Goal: Check status: Check status

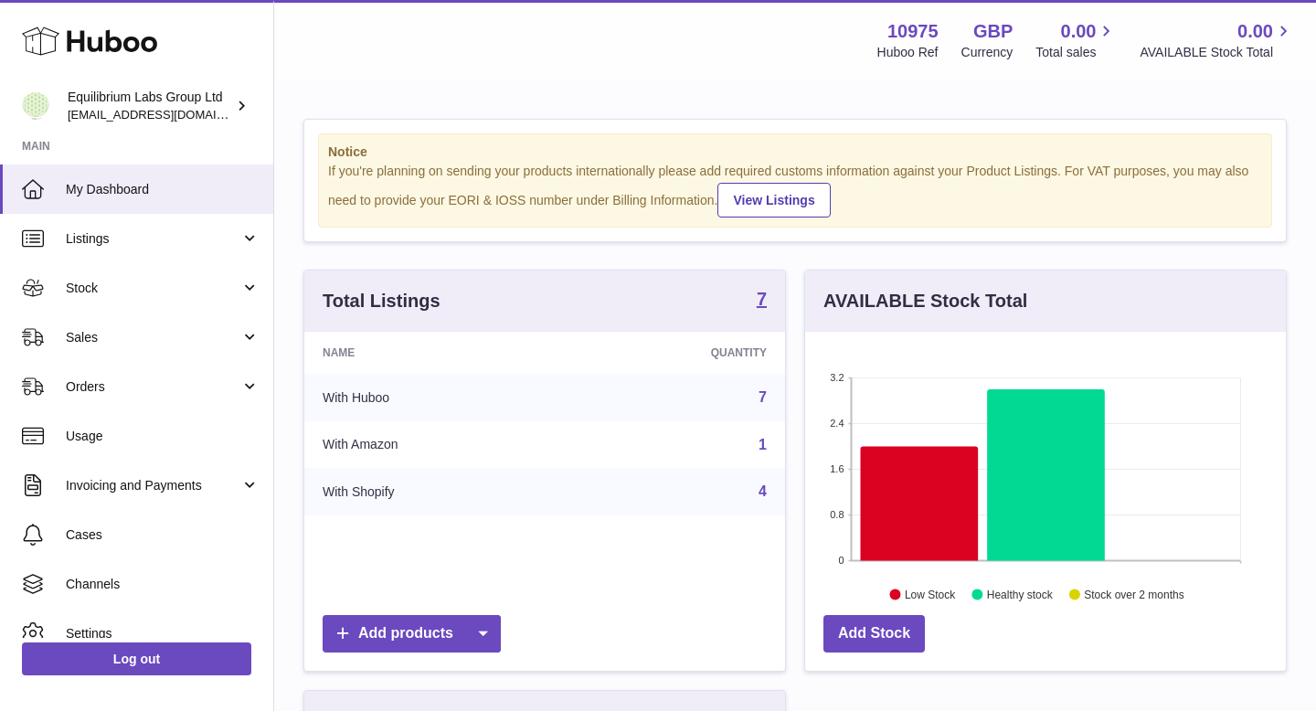
scroll to position [285, 481]
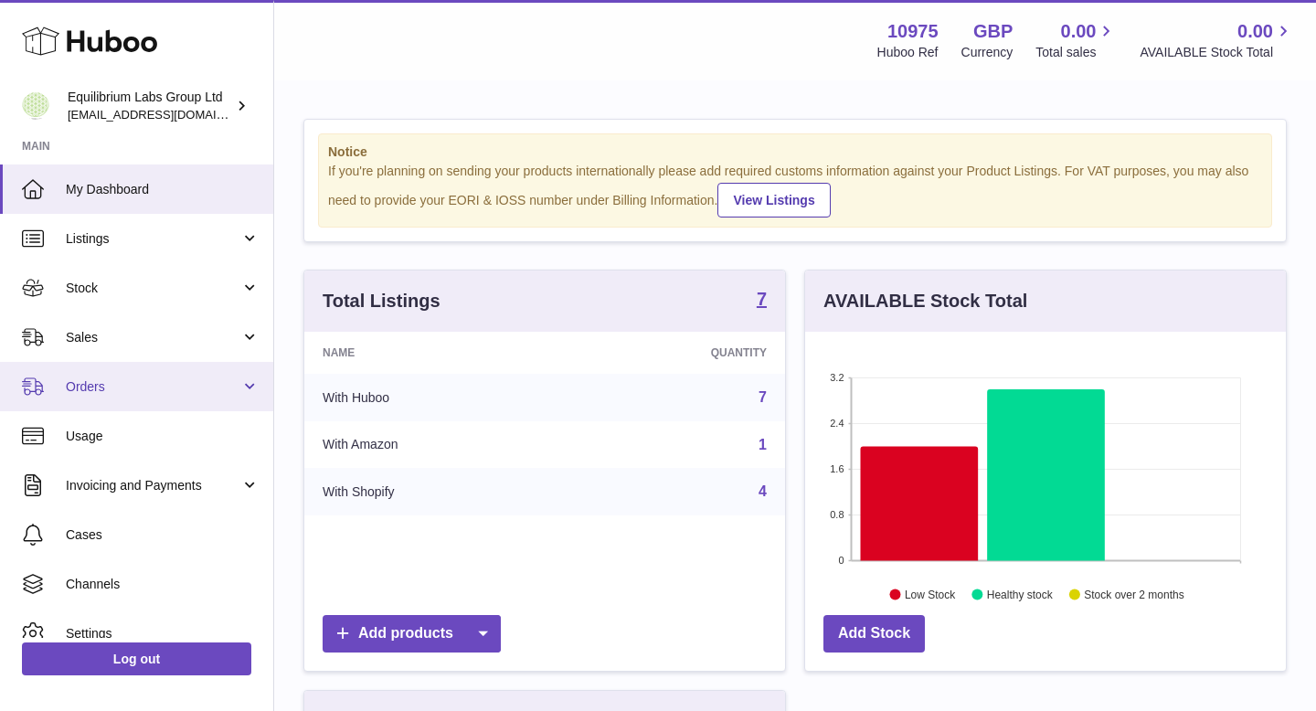
click at [213, 372] on link "Orders" at bounding box center [136, 386] width 273 height 49
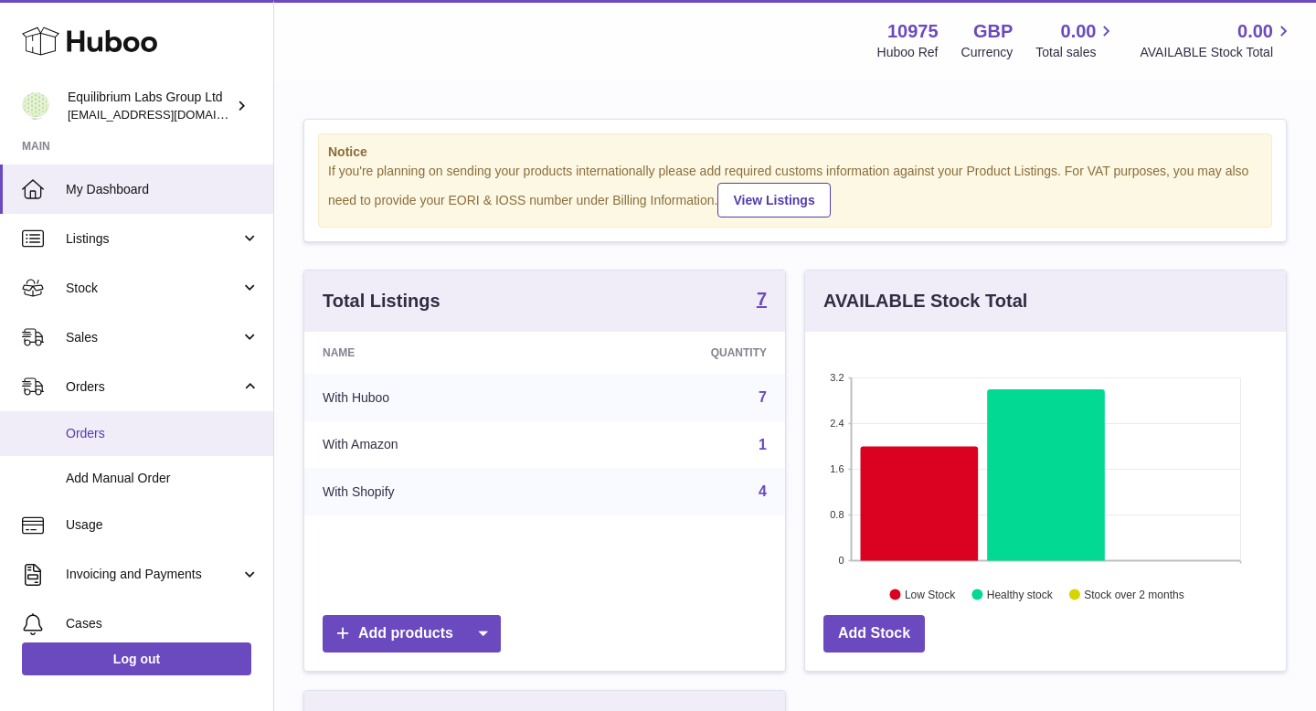
click at [190, 444] on link "Orders" at bounding box center [136, 433] width 273 height 45
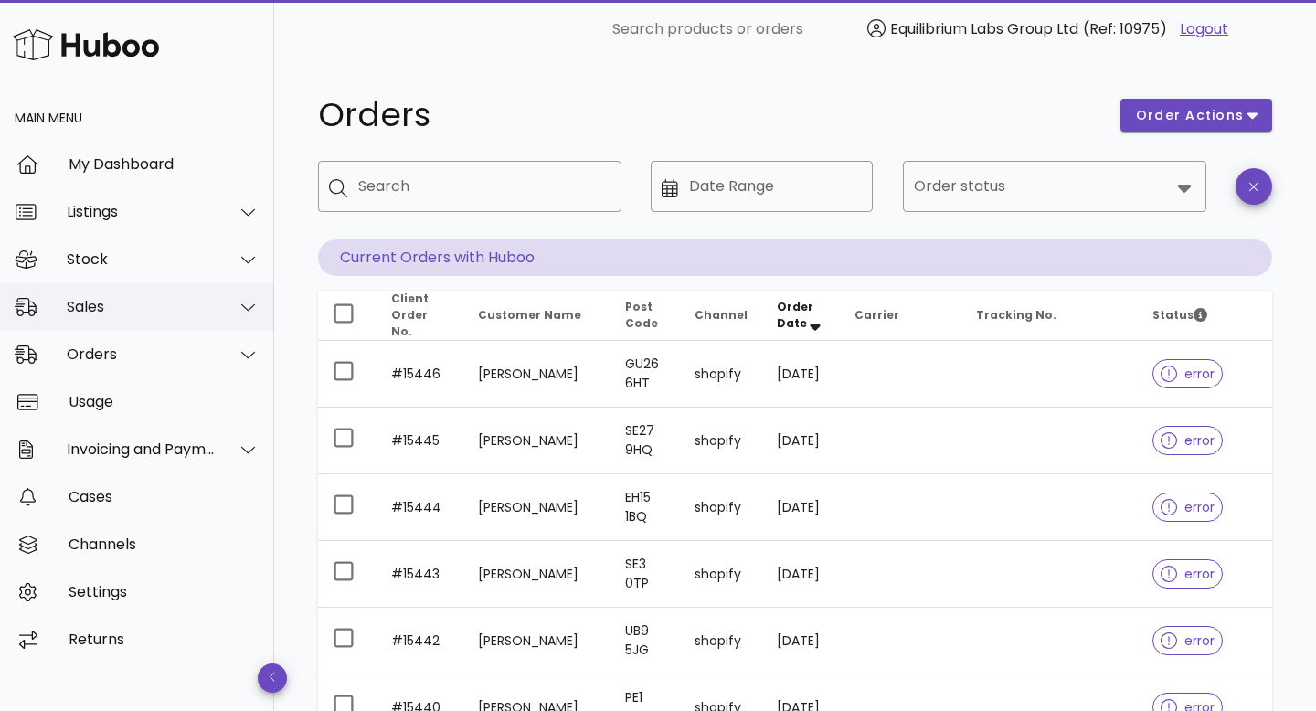
click at [192, 314] on div "Sales" at bounding box center [141, 306] width 149 height 17
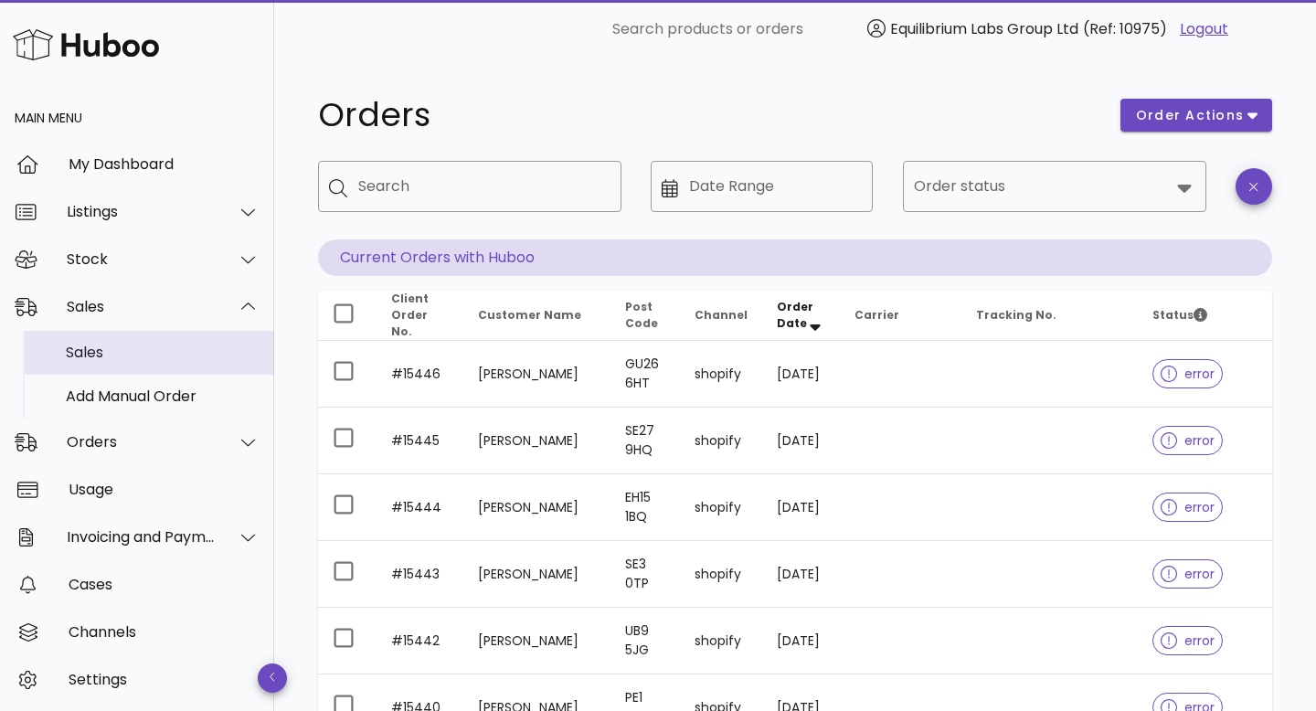
click at [174, 345] on div "Sales" at bounding box center [163, 352] width 194 height 17
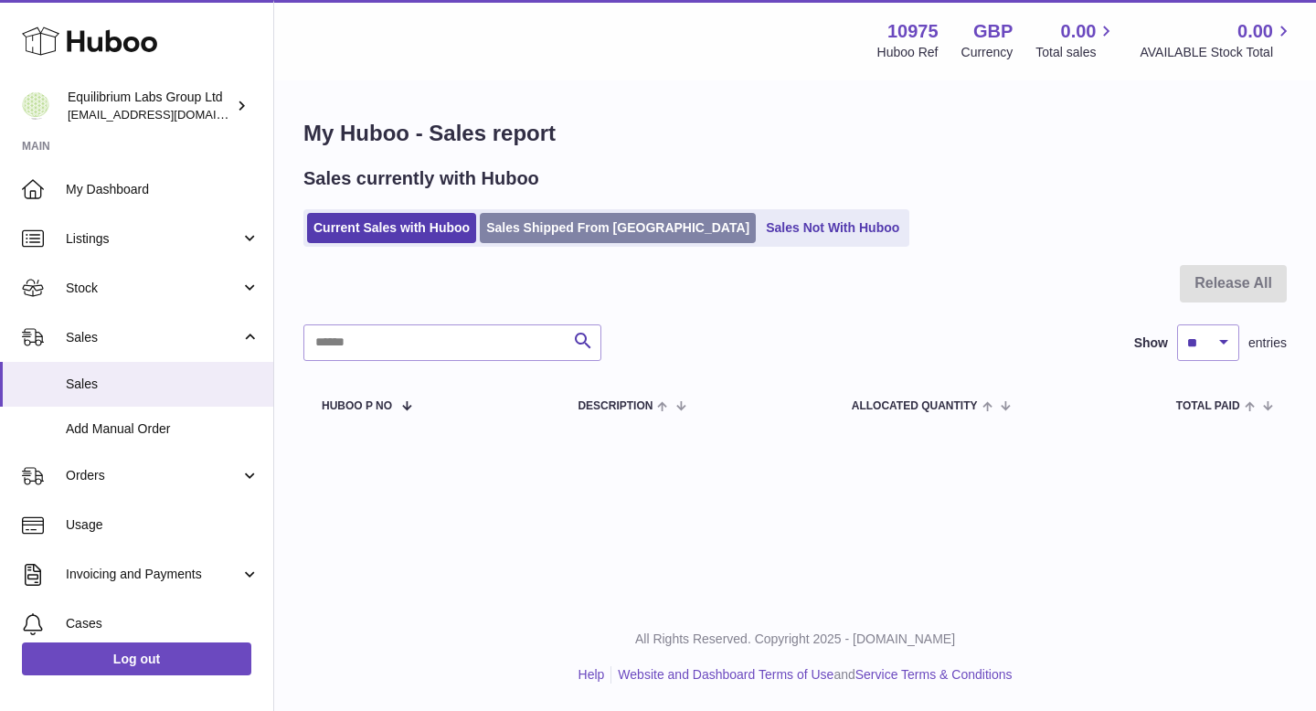
click at [619, 234] on link "Sales Shipped From [GEOGRAPHIC_DATA]" at bounding box center [618, 228] width 276 height 30
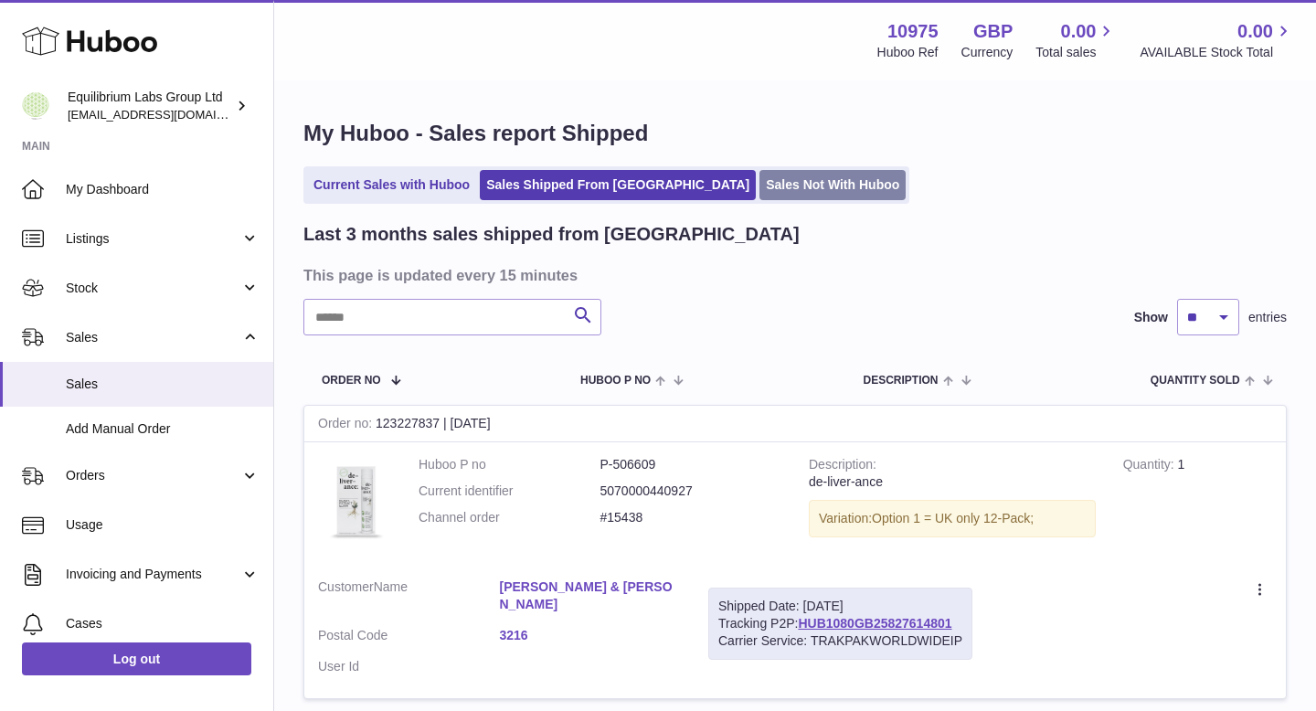
click at [759, 179] on link "Sales Not With Huboo" at bounding box center [832, 185] width 146 height 30
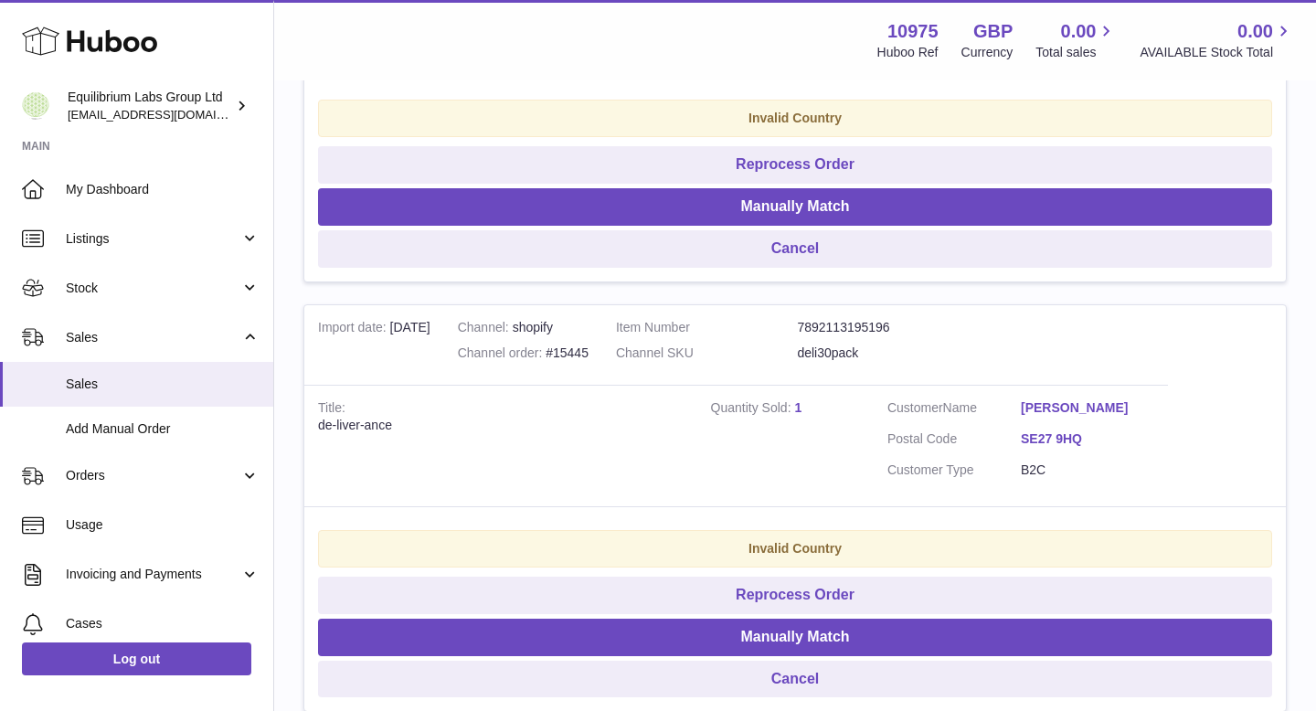
scroll to position [598, 0]
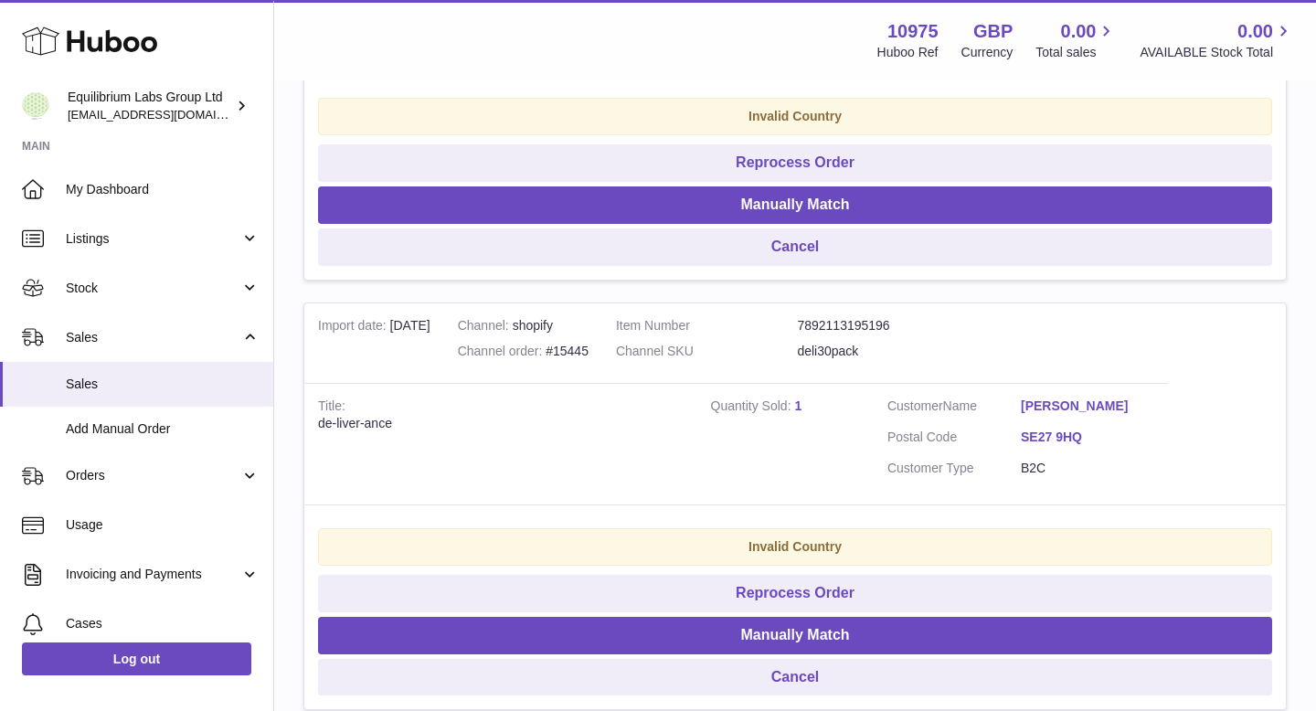
click at [1030, 432] on link "SE27 9HQ" at bounding box center [1087, 437] width 133 height 17
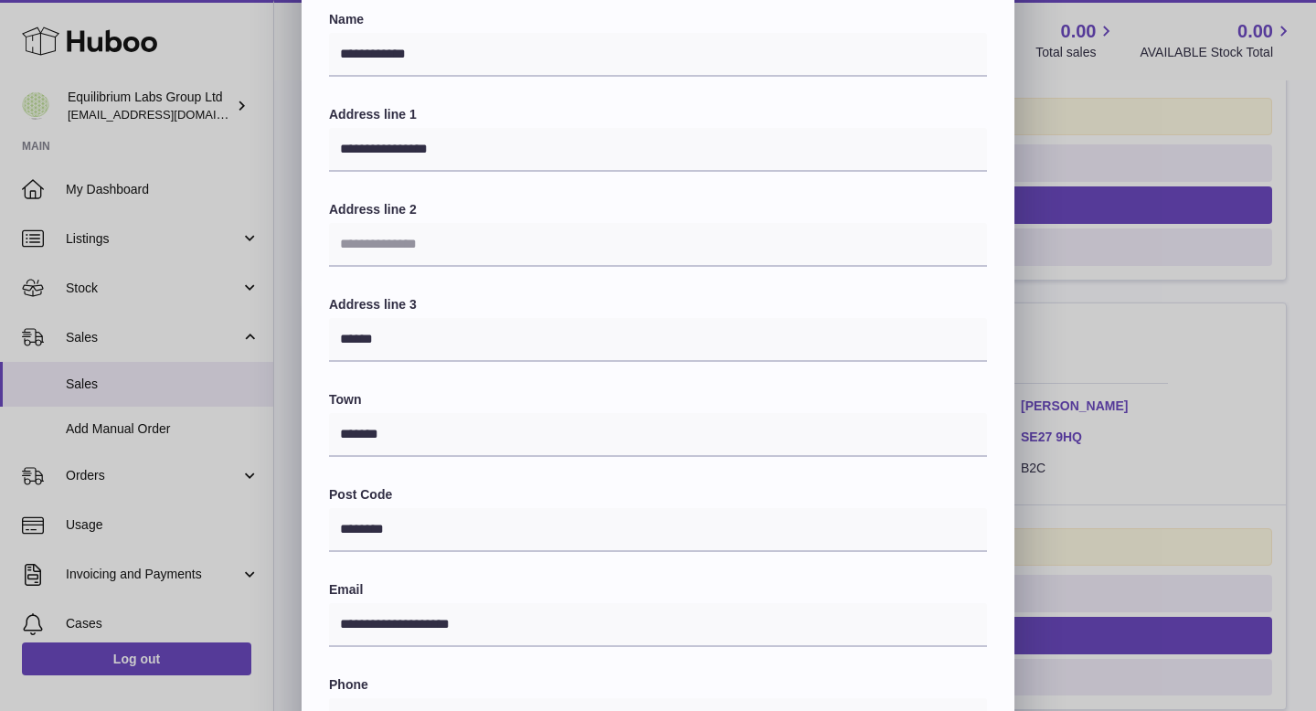
scroll to position [0, 0]
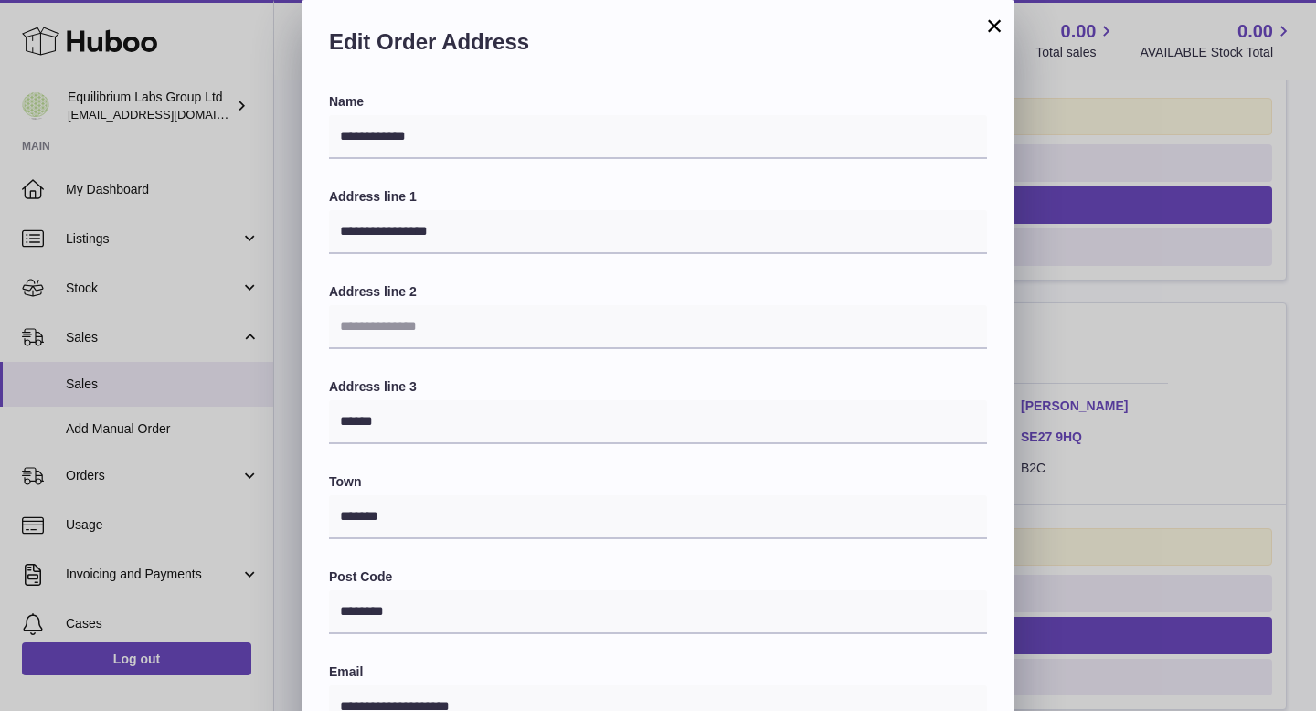
click at [993, 26] on button "×" at bounding box center [994, 26] width 22 height 22
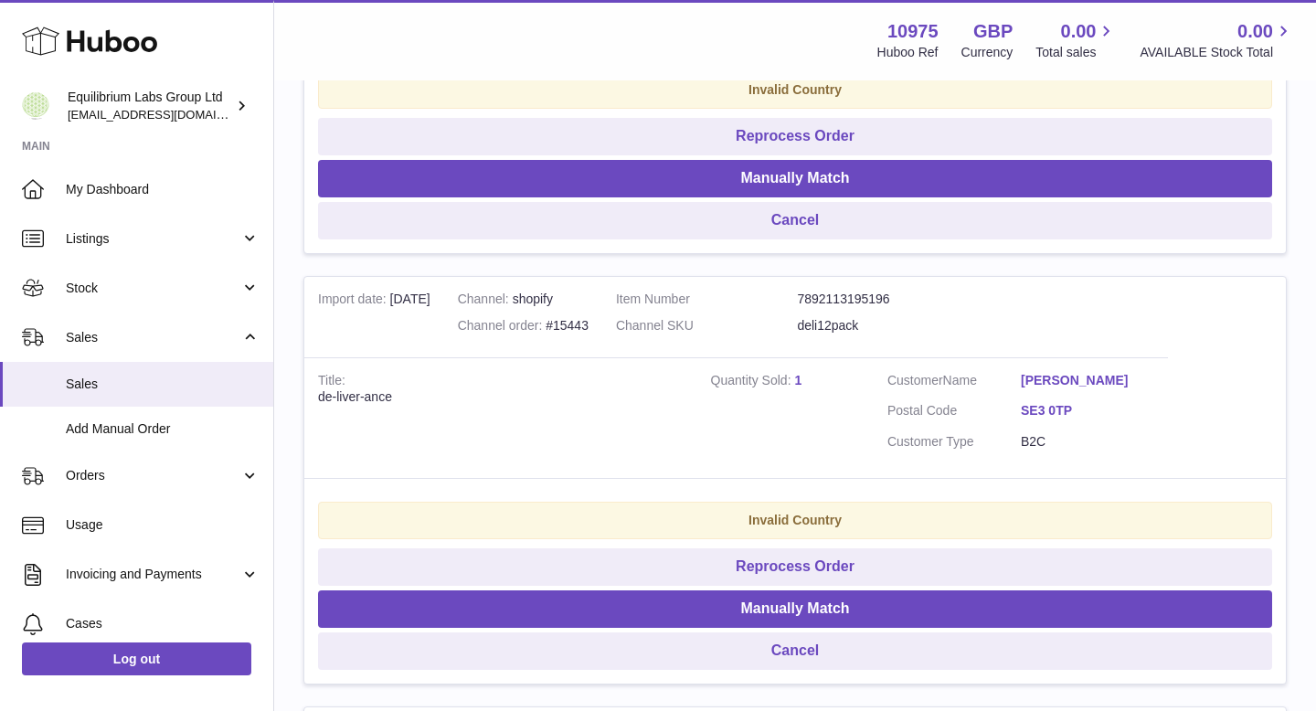
scroll to position [1920, 0]
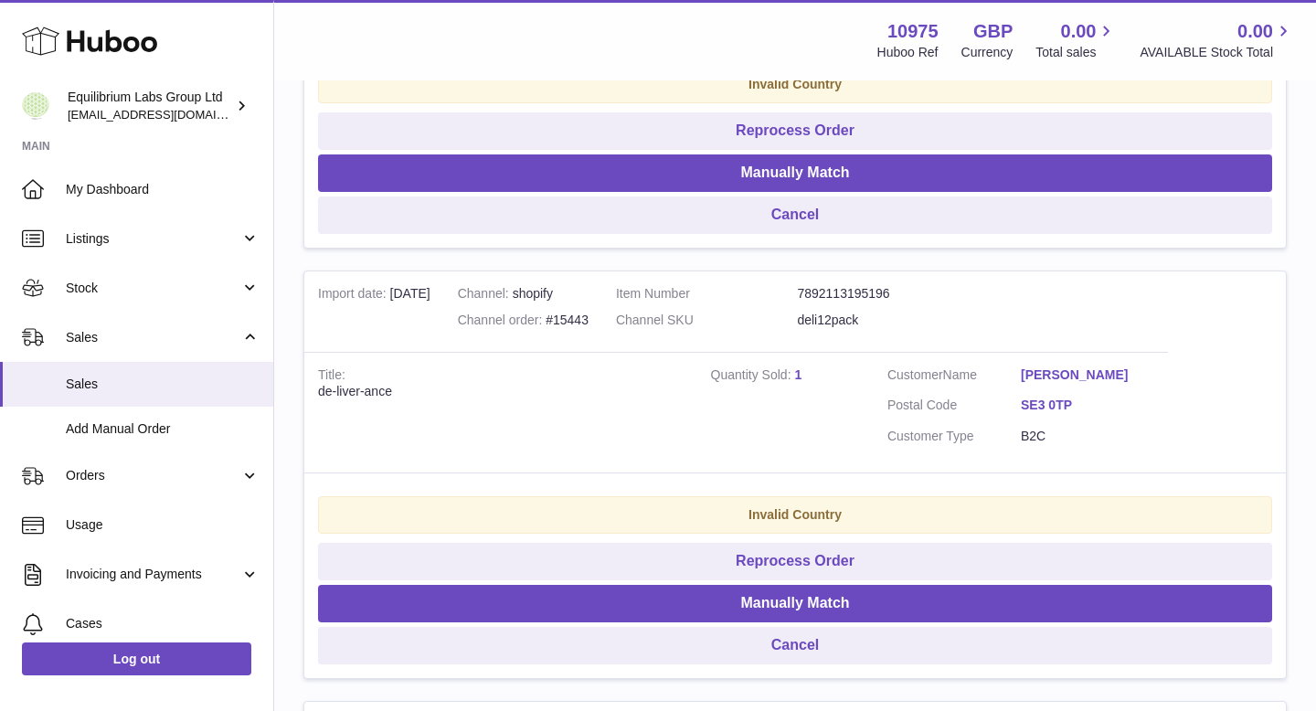
click at [1040, 405] on link "SE3 0TP" at bounding box center [1087, 405] width 133 height 17
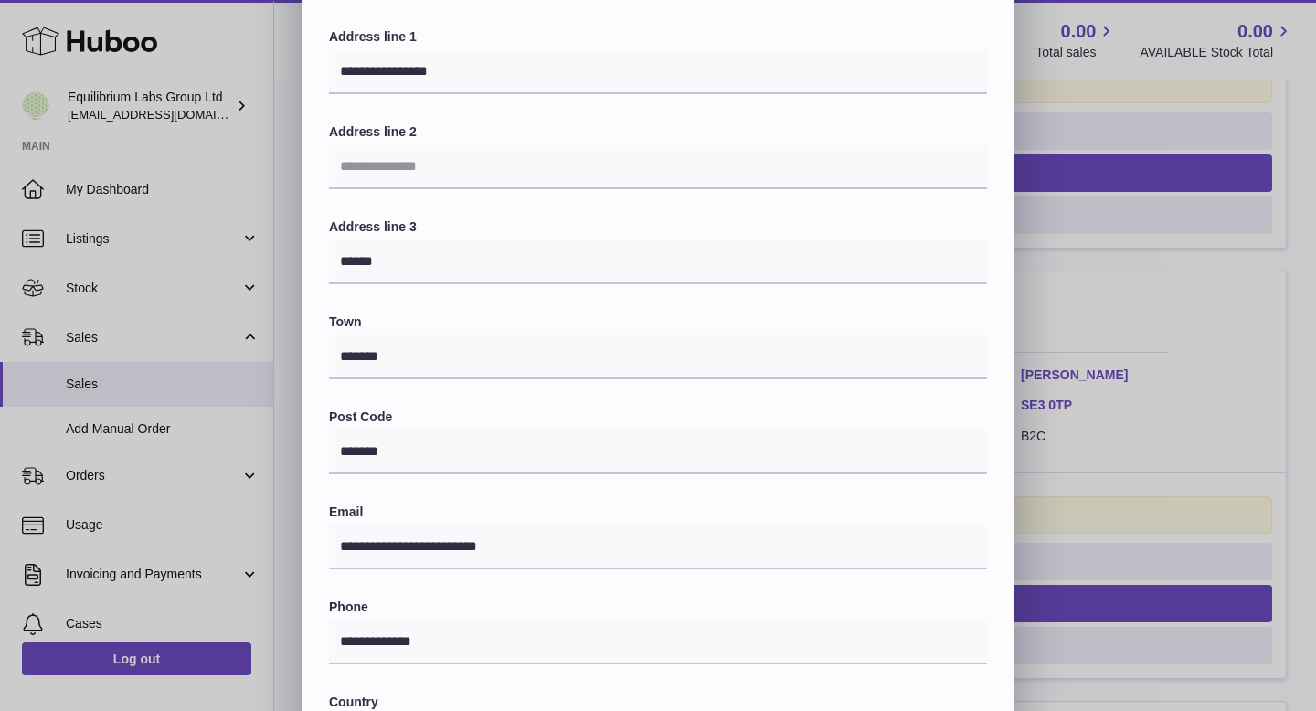
scroll to position [0, 0]
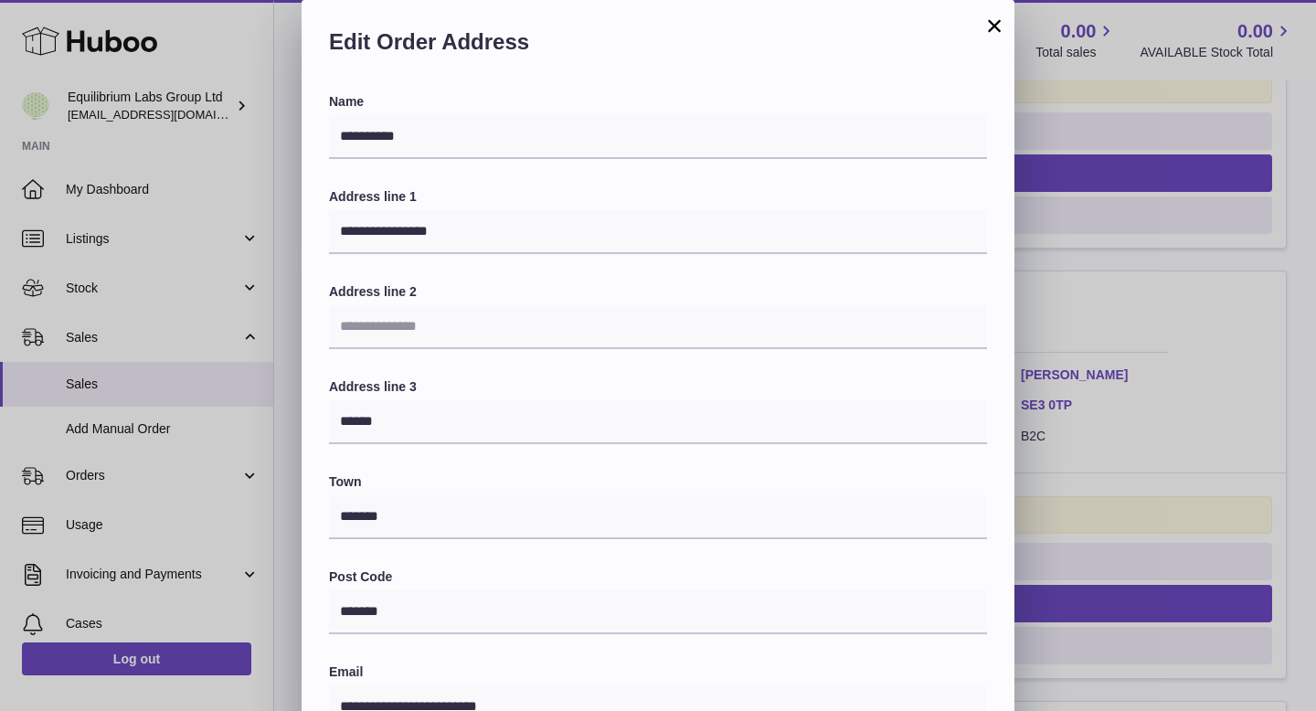
click at [1108, 346] on div "**********" at bounding box center [658, 548] width 1316 height 1097
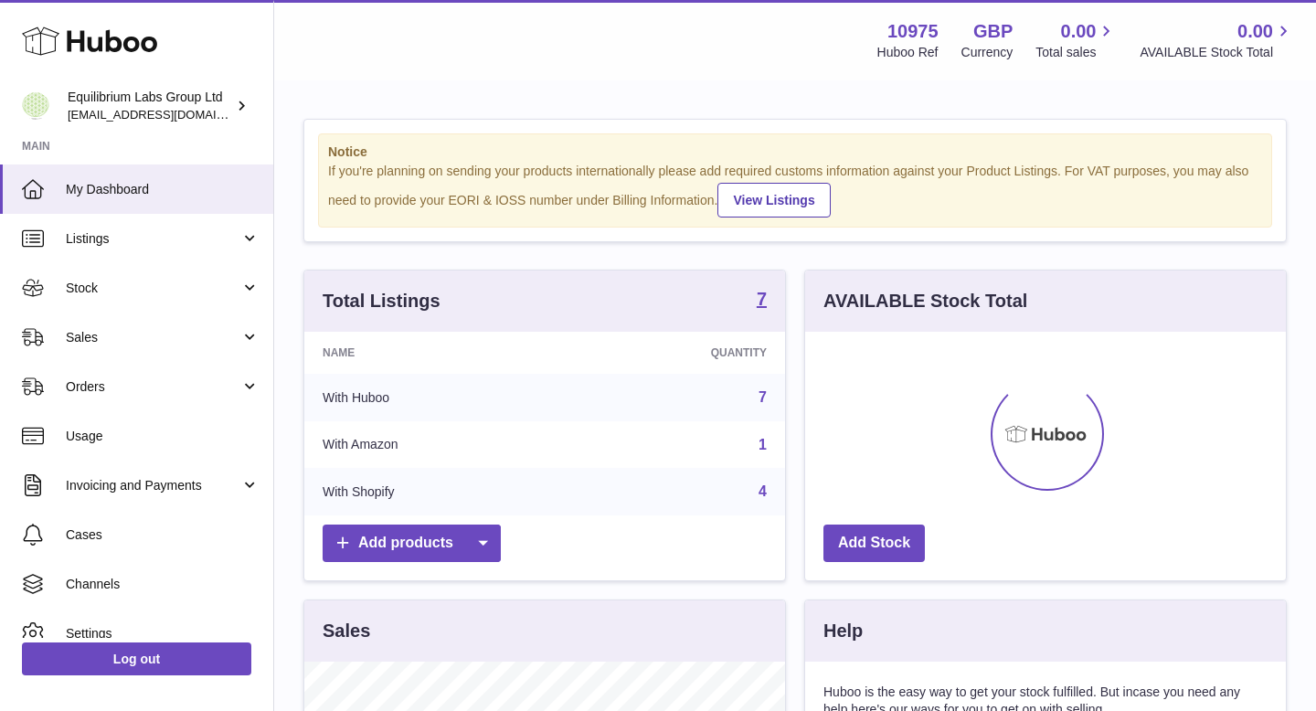
scroll to position [285, 481]
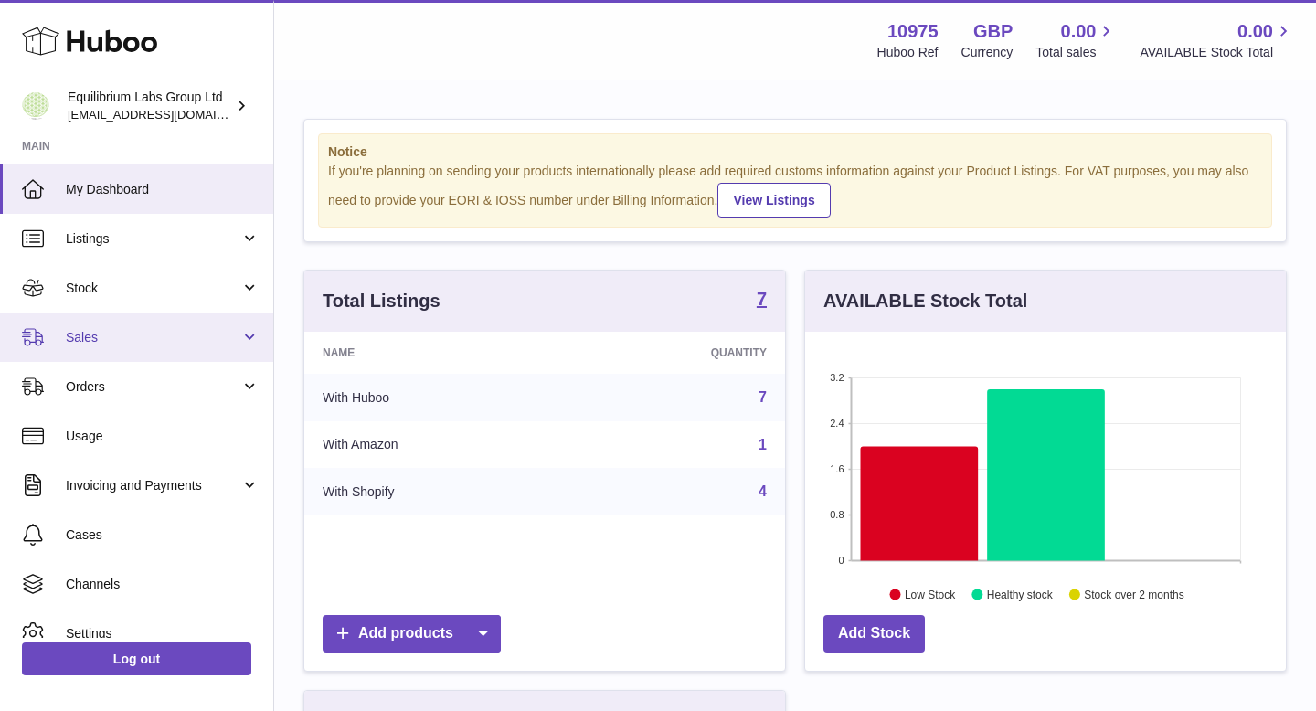
click at [156, 334] on span "Sales" at bounding box center [153, 337] width 175 height 17
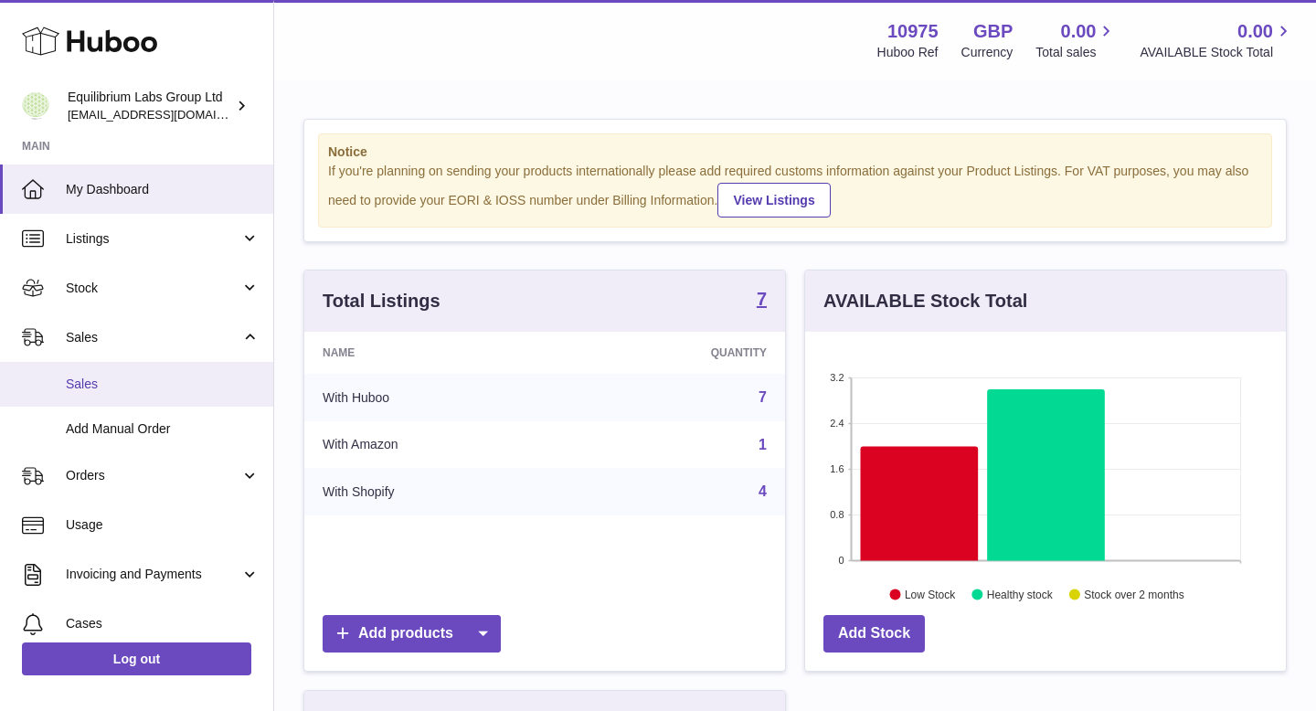
click at [158, 388] on span "Sales" at bounding box center [163, 384] width 194 height 17
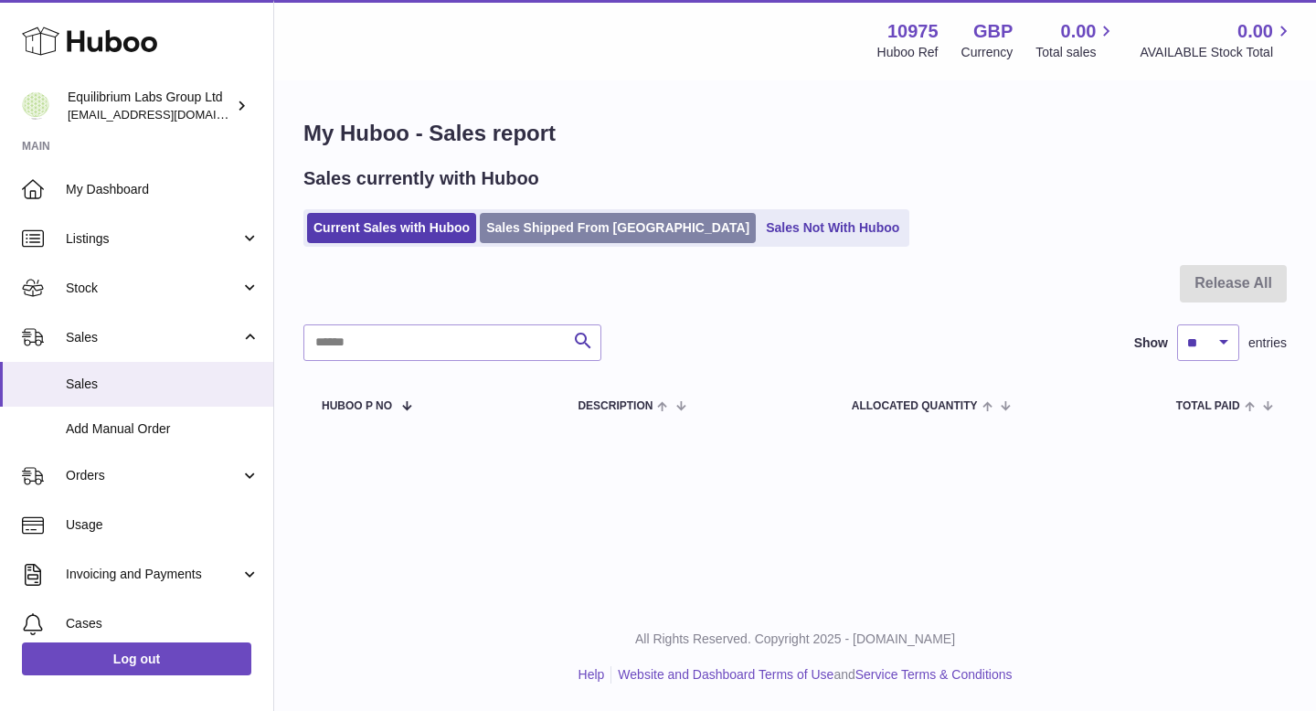
click at [536, 234] on link "Sales Shipped From [GEOGRAPHIC_DATA]" at bounding box center [618, 228] width 276 height 30
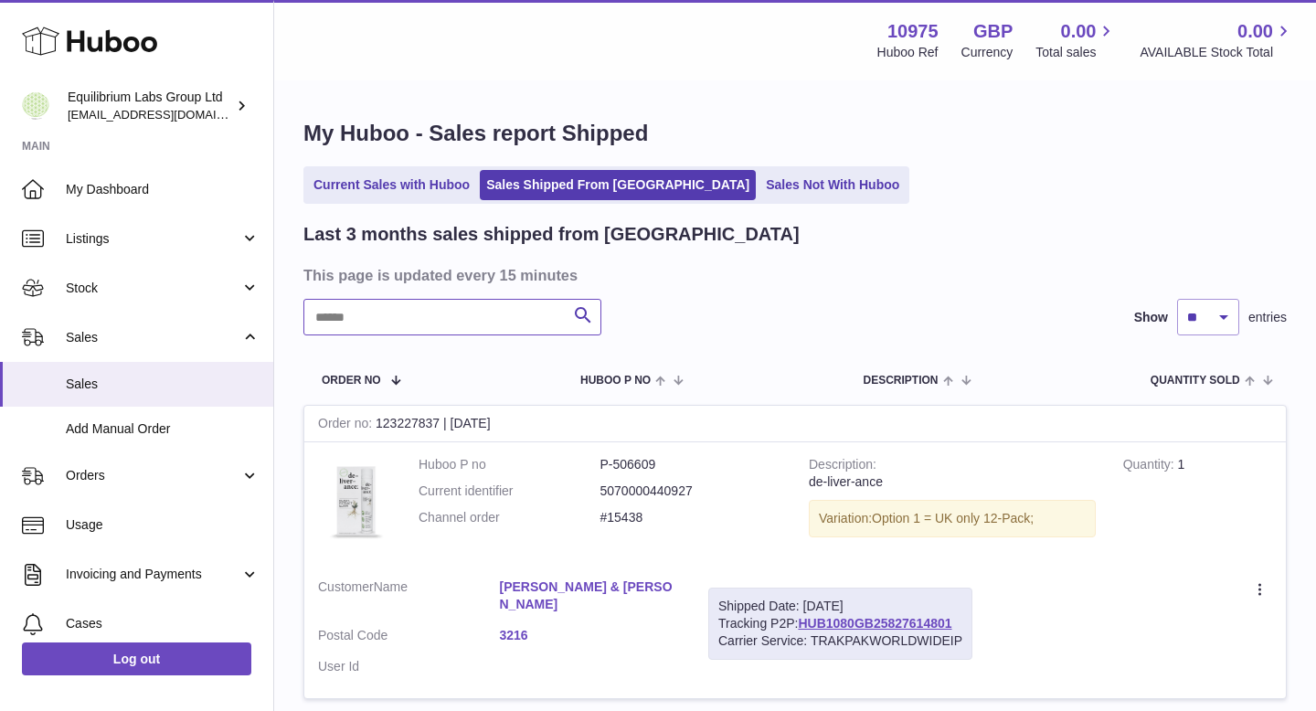
click at [429, 321] on input "text" at bounding box center [452, 317] width 298 height 37
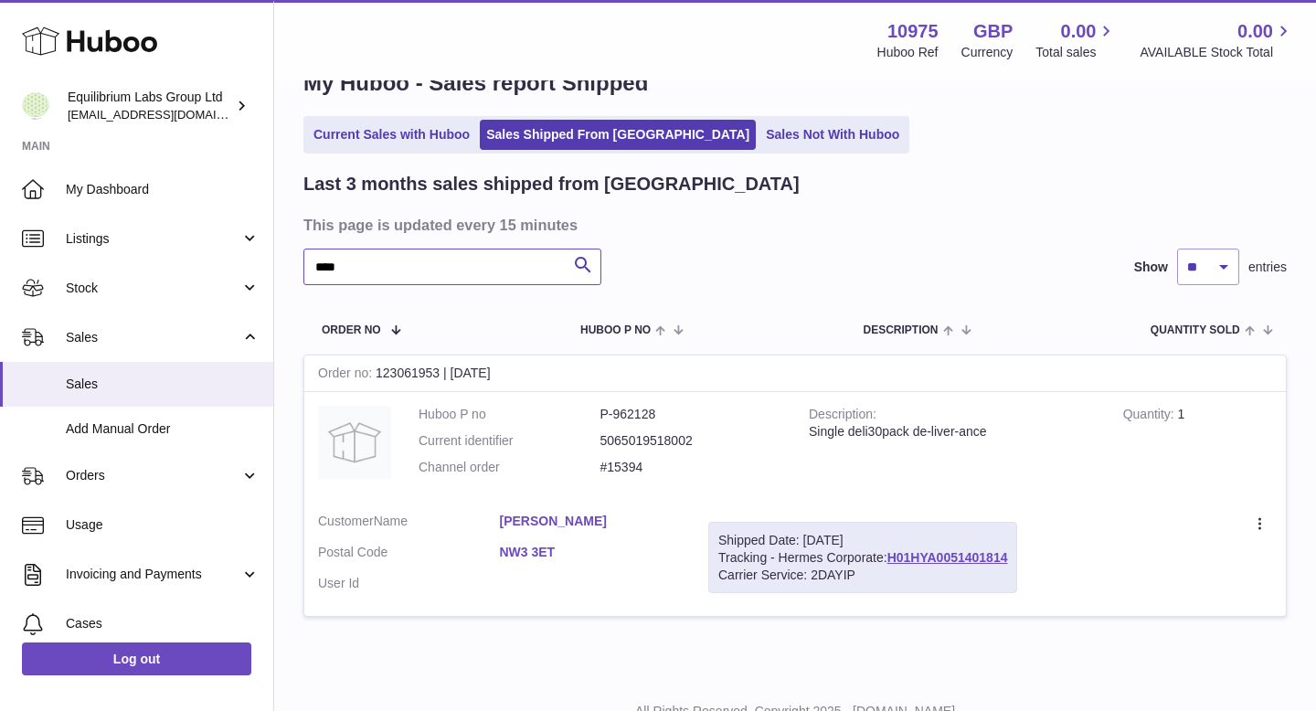
scroll to position [53, 0]
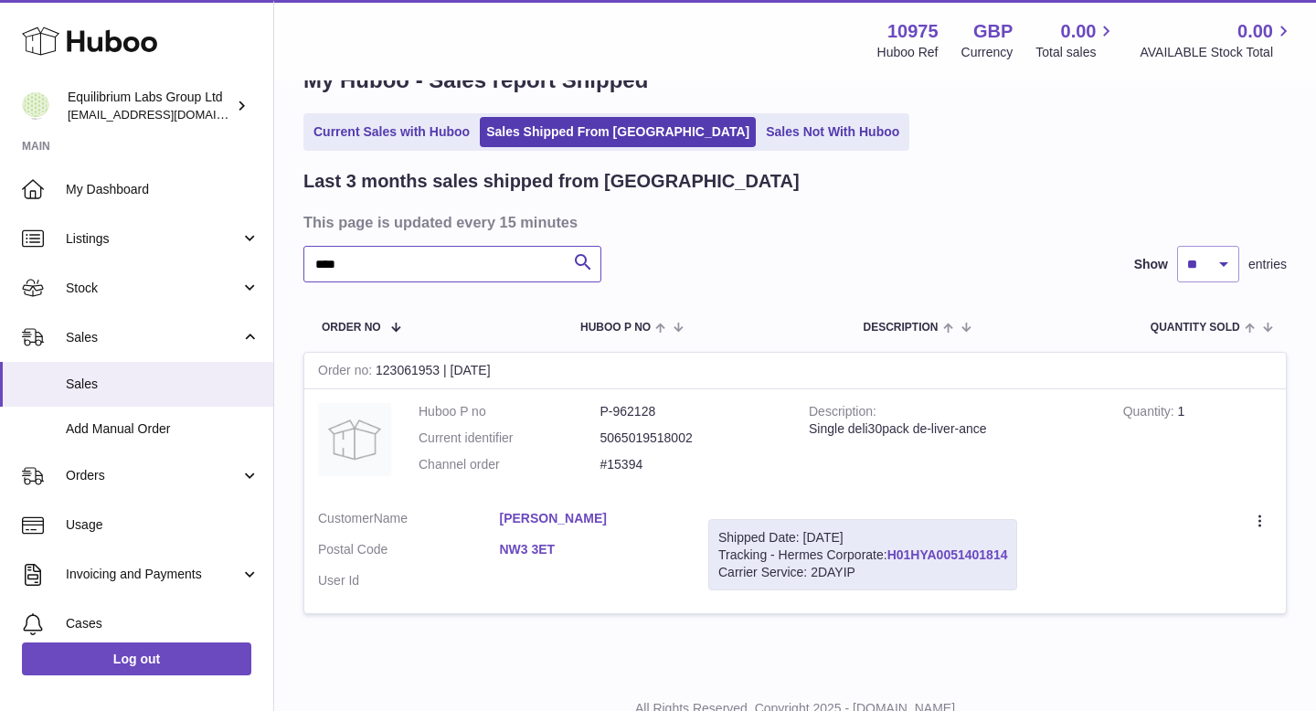
type input "****"
click at [923, 553] on link "H01HYA0051401814" at bounding box center [947, 554] width 121 height 15
